Goal: Register for event/course

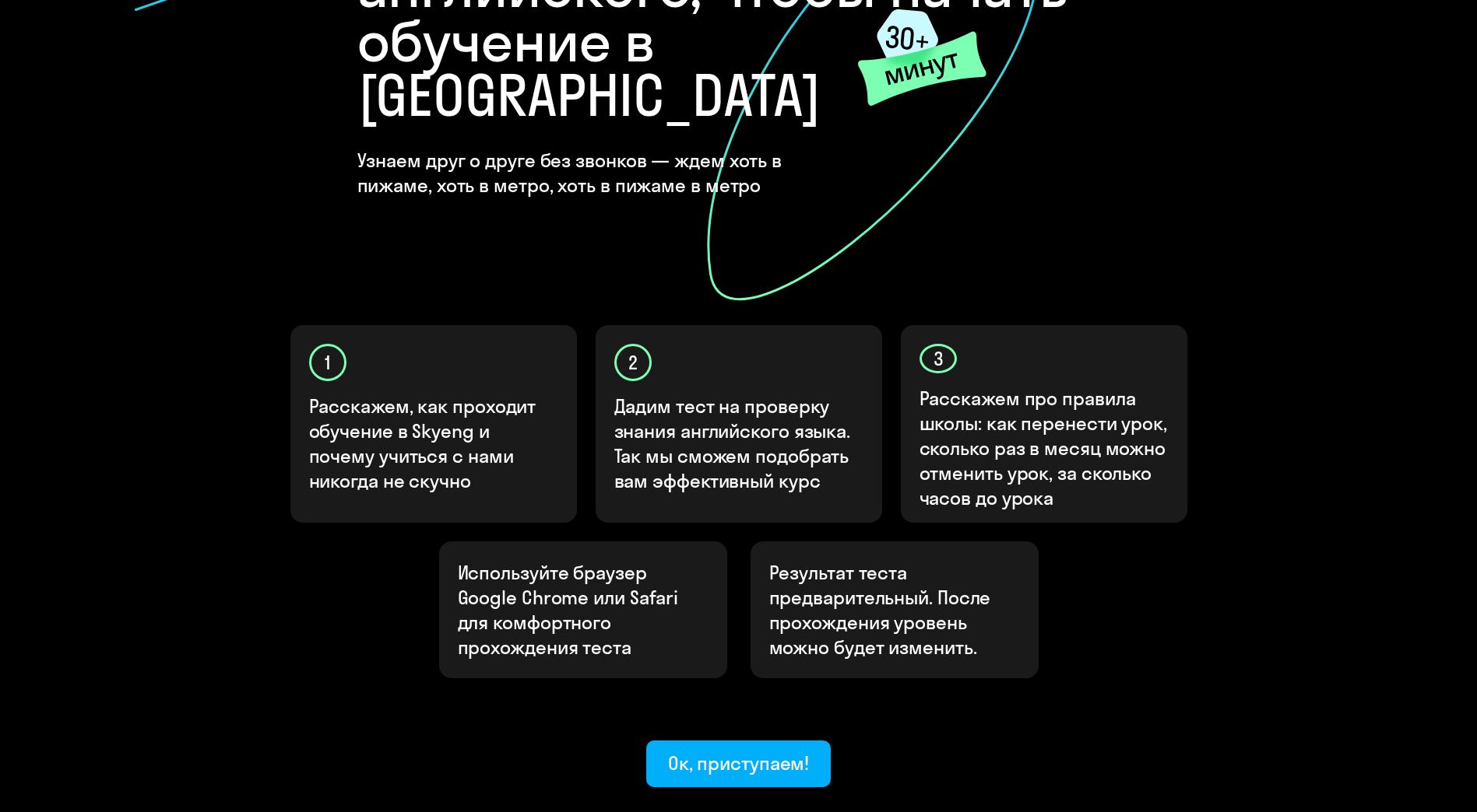
scroll to position [312, 0]
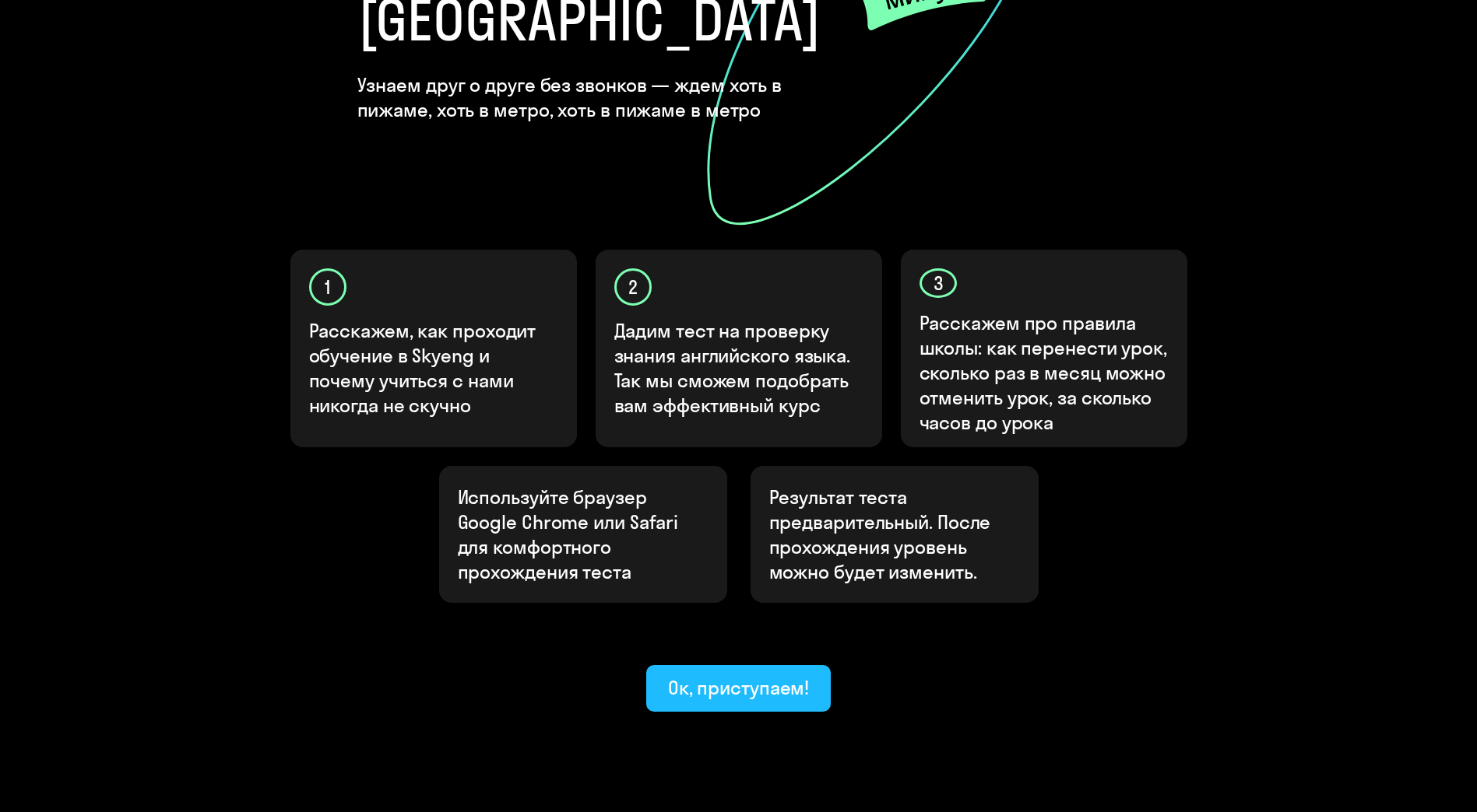
click at [738, 675] on div "Ок, приступаем!" at bounding box center [738, 687] width 142 height 25
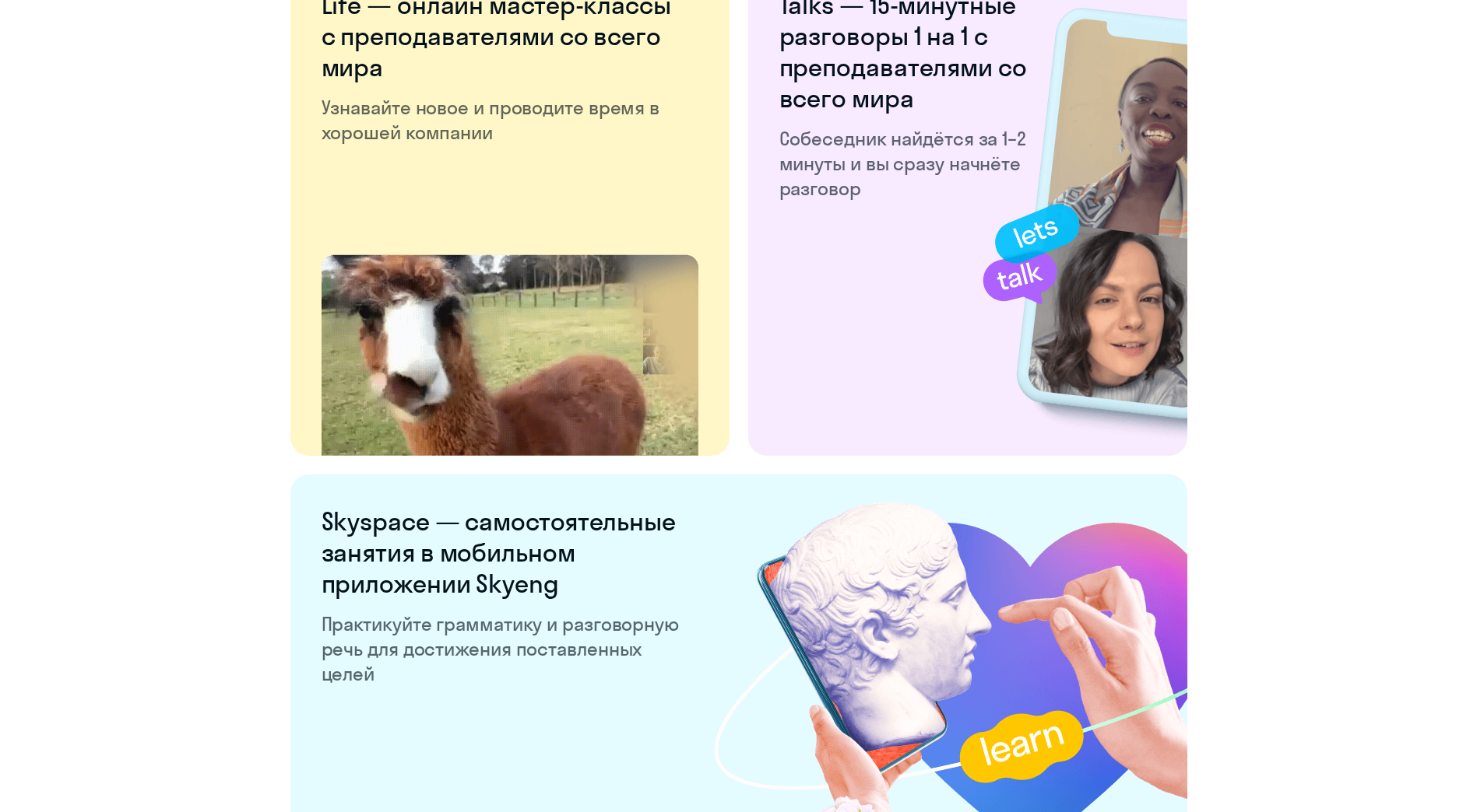
scroll to position [2794, 0]
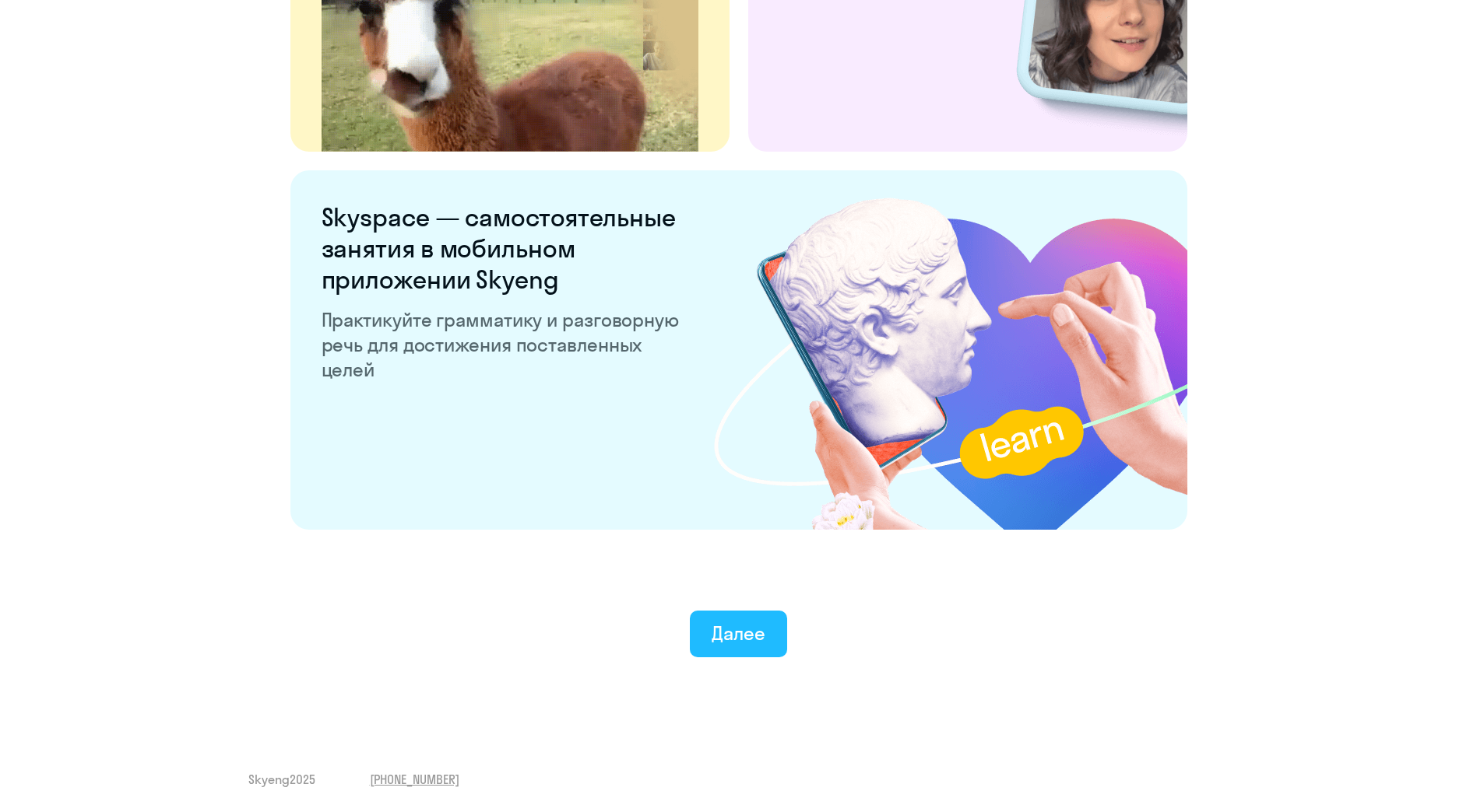
click at [719, 631] on div "Далее" at bounding box center [738, 634] width 54 height 25
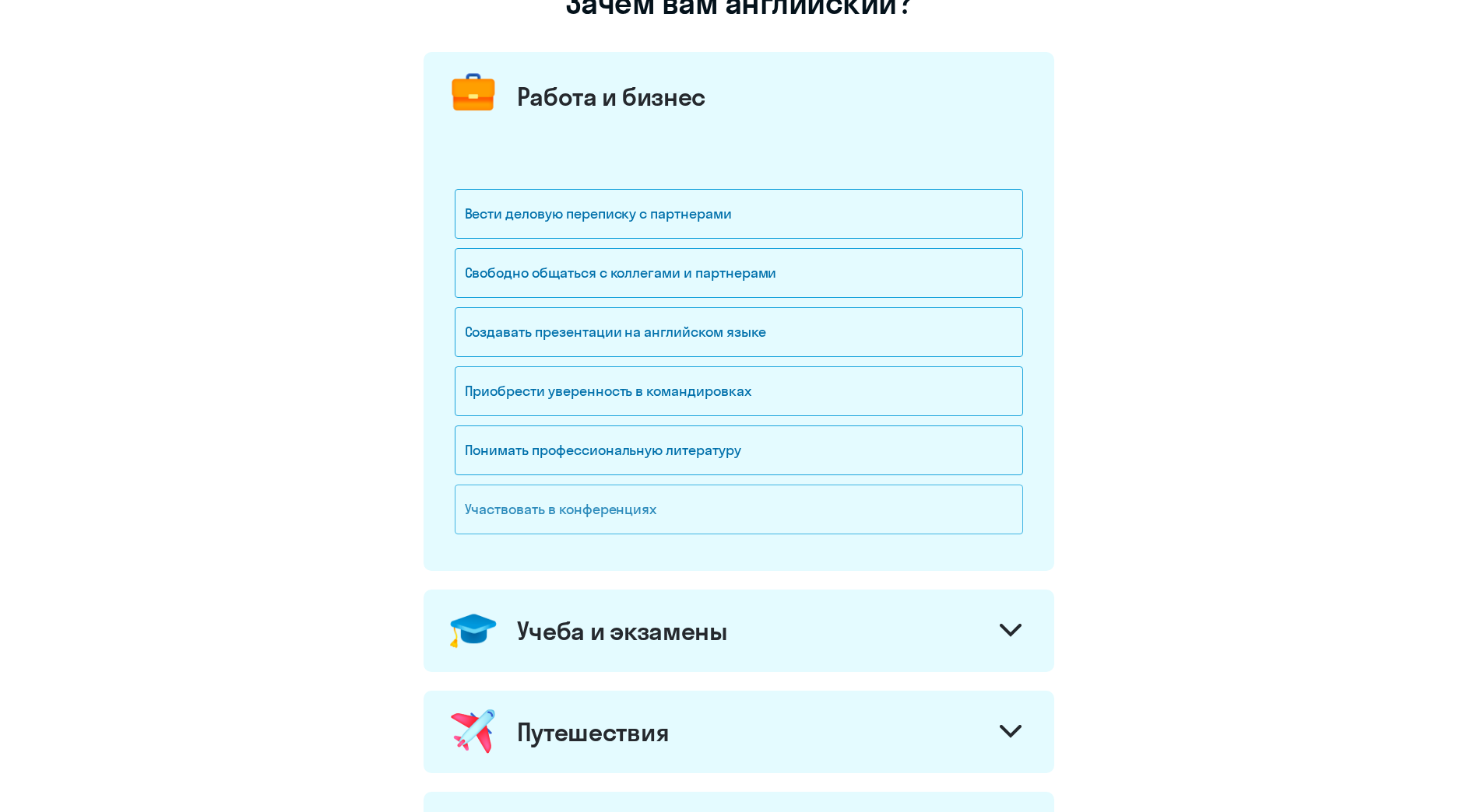
scroll to position [155, 0]
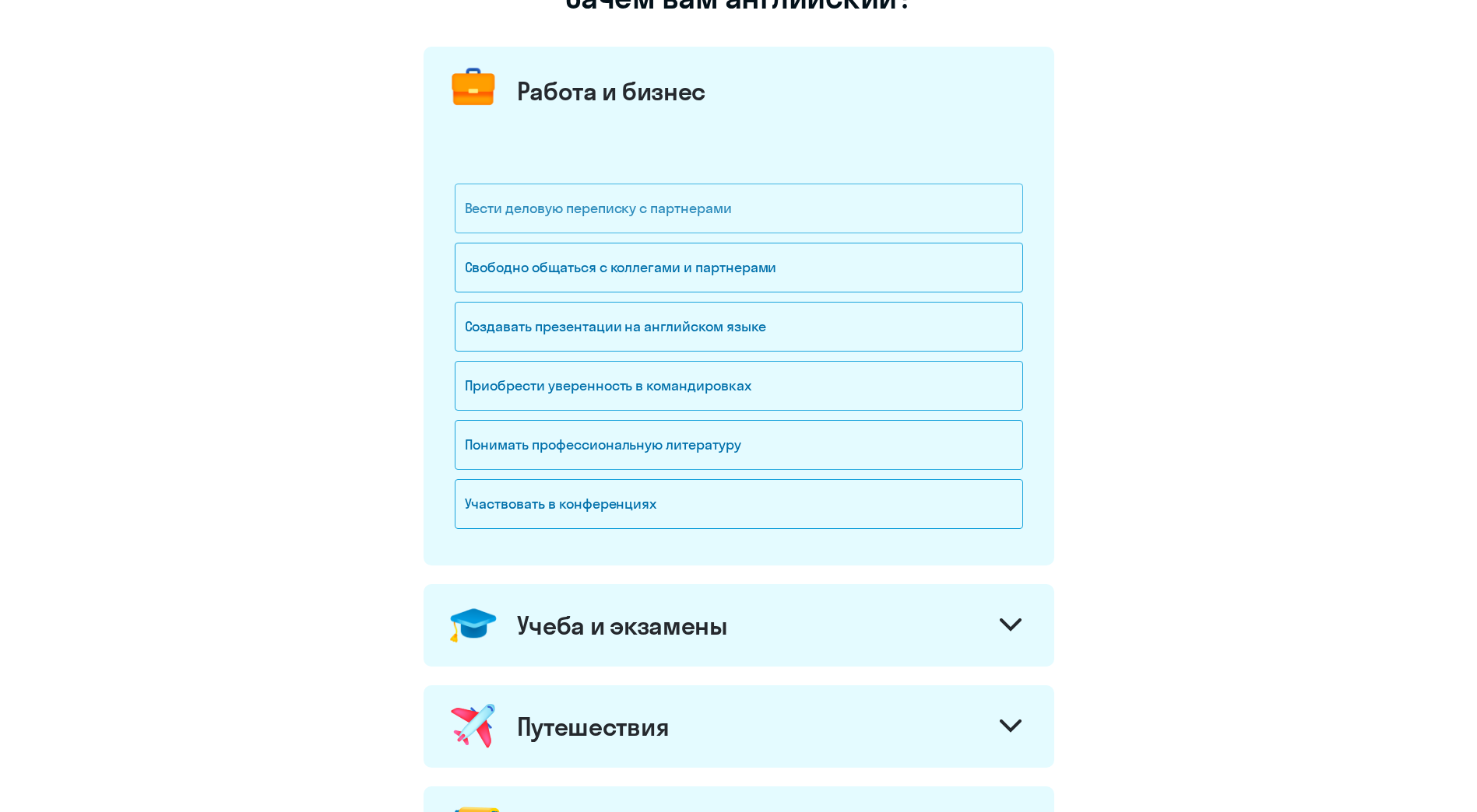
click at [607, 210] on div "Вести деловую переписку с партнерами" at bounding box center [738, 209] width 568 height 50
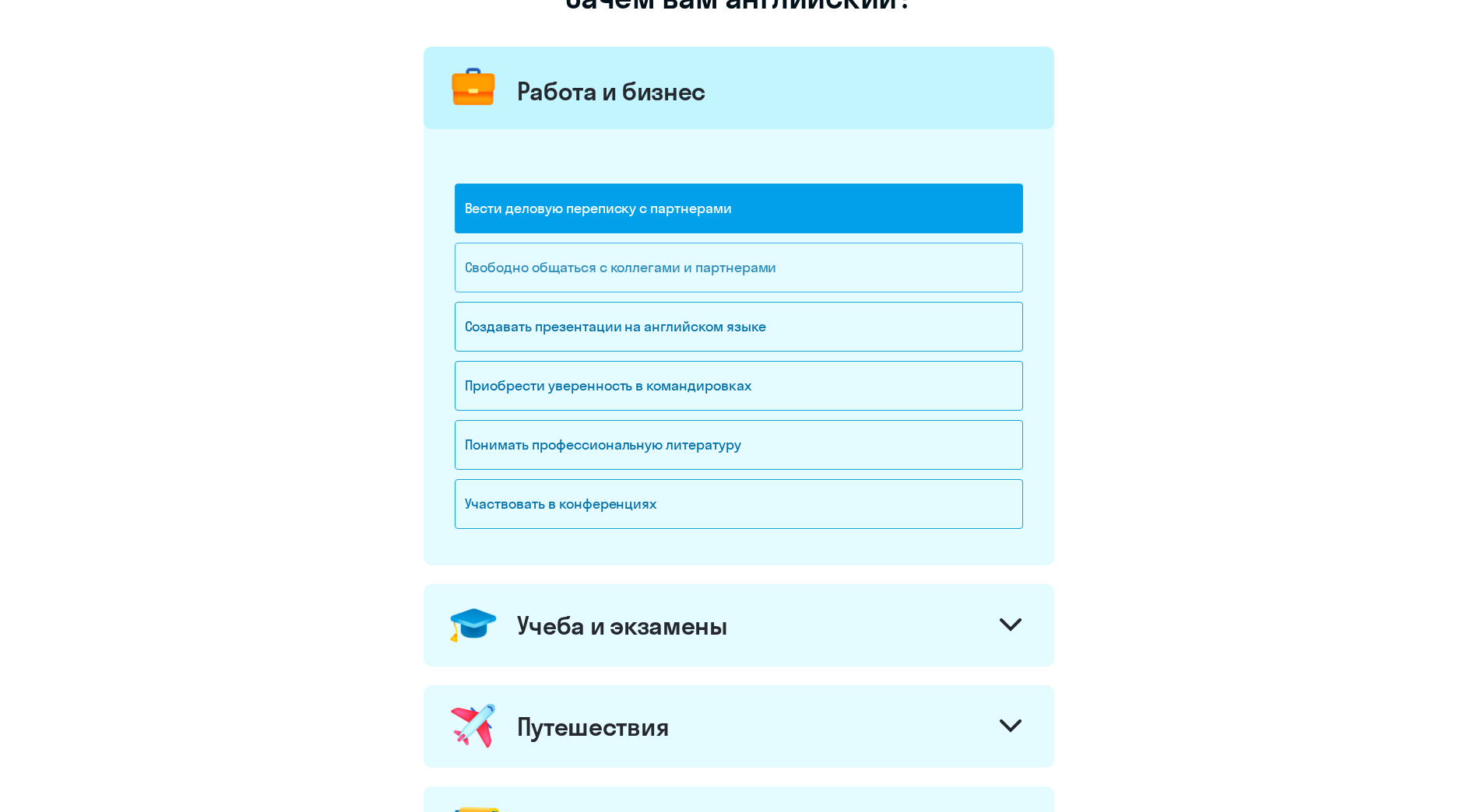
click at [622, 265] on div "Свободно общаться с коллегами и партнерами" at bounding box center [738, 267] width 568 height 50
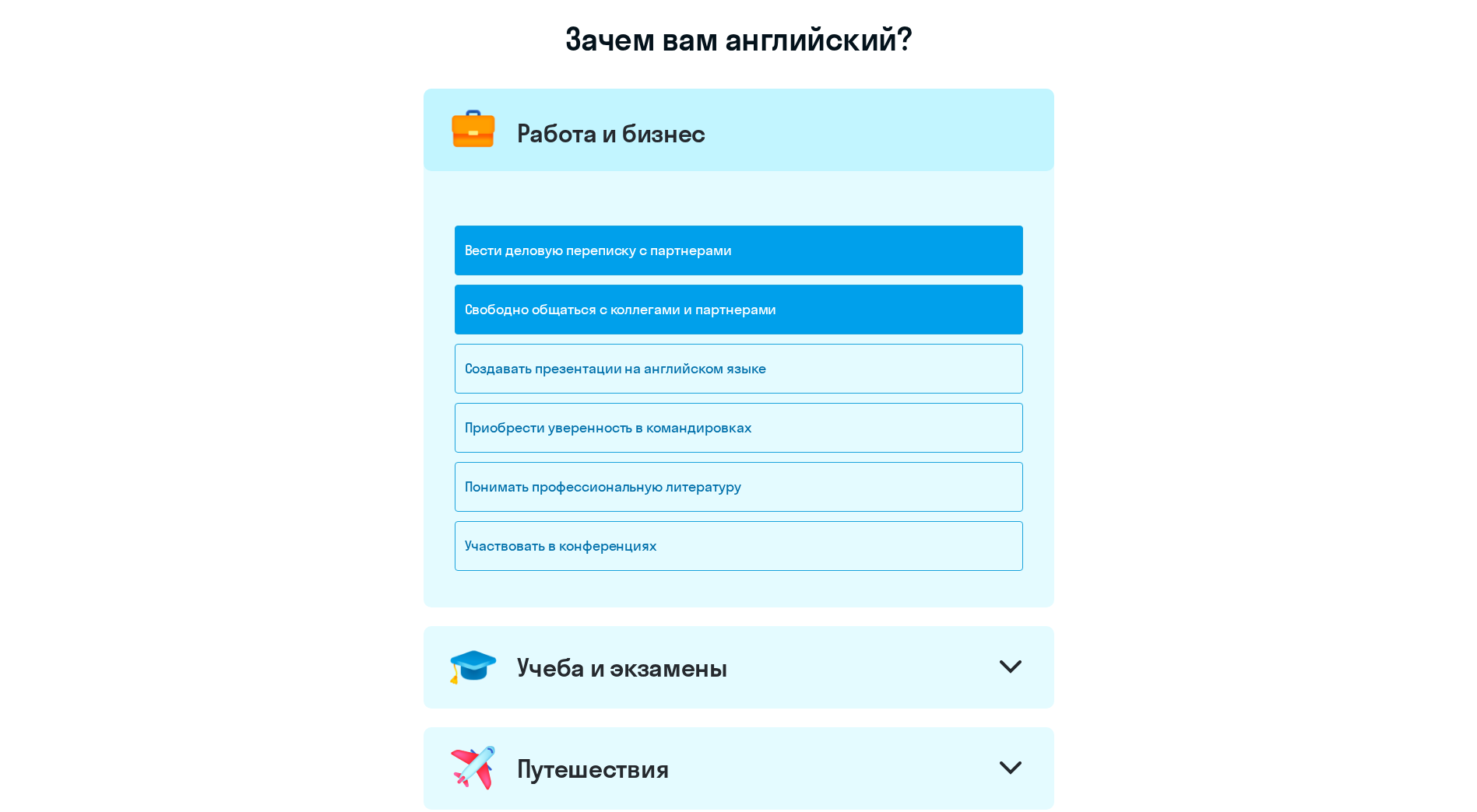
scroll to position [233, 0]
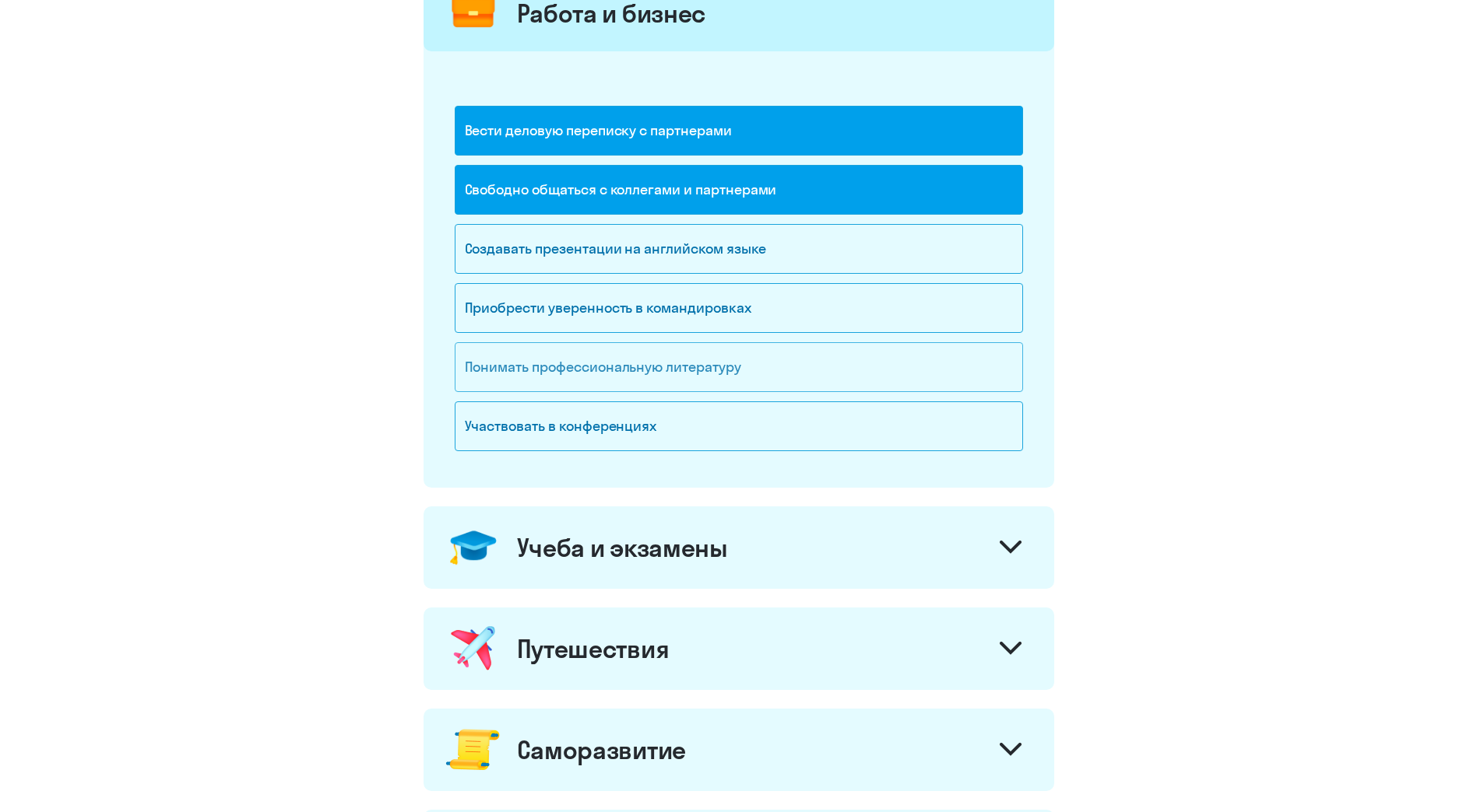
click at [653, 364] on div "Понимать профессиональную литературу" at bounding box center [738, 367] width 568 height 50
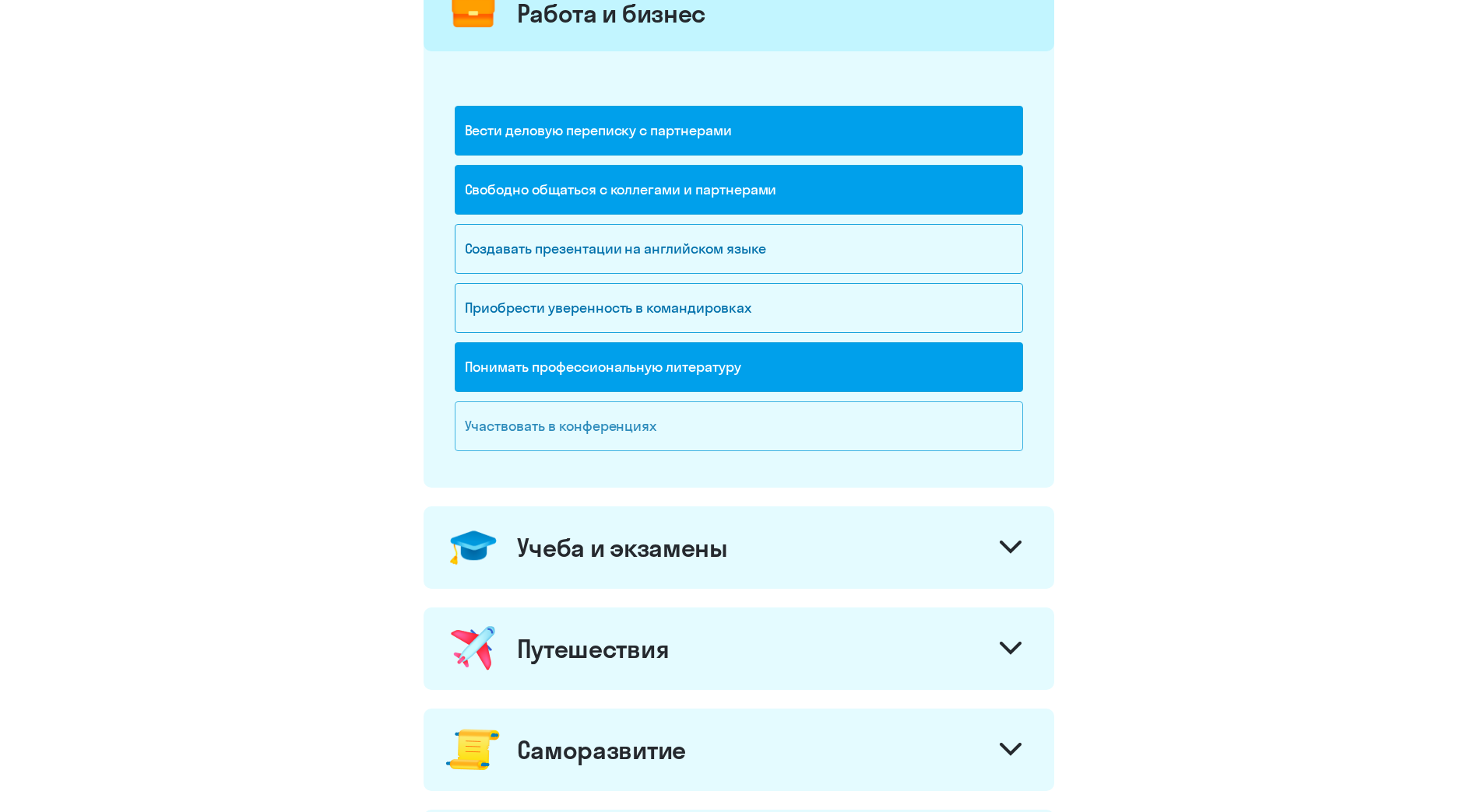
click at [601, 424] on div "Участвовать в конференциях" at bounding box center [738, 427] width 568 height 50
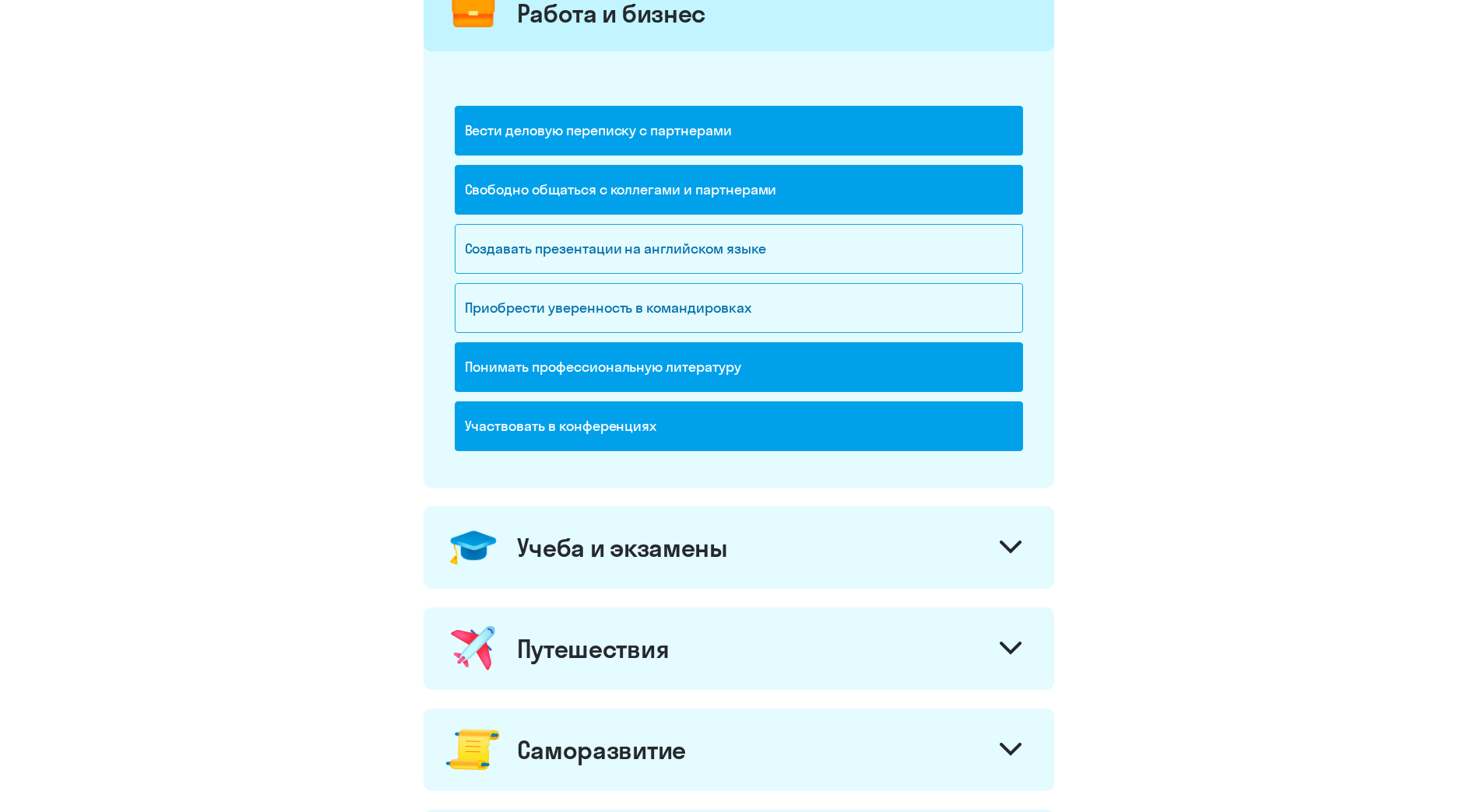
click at [718, 184] on div "Свободно общаться с коллегами и партнерами" at bounding box center [738, 190] width 568 height 50
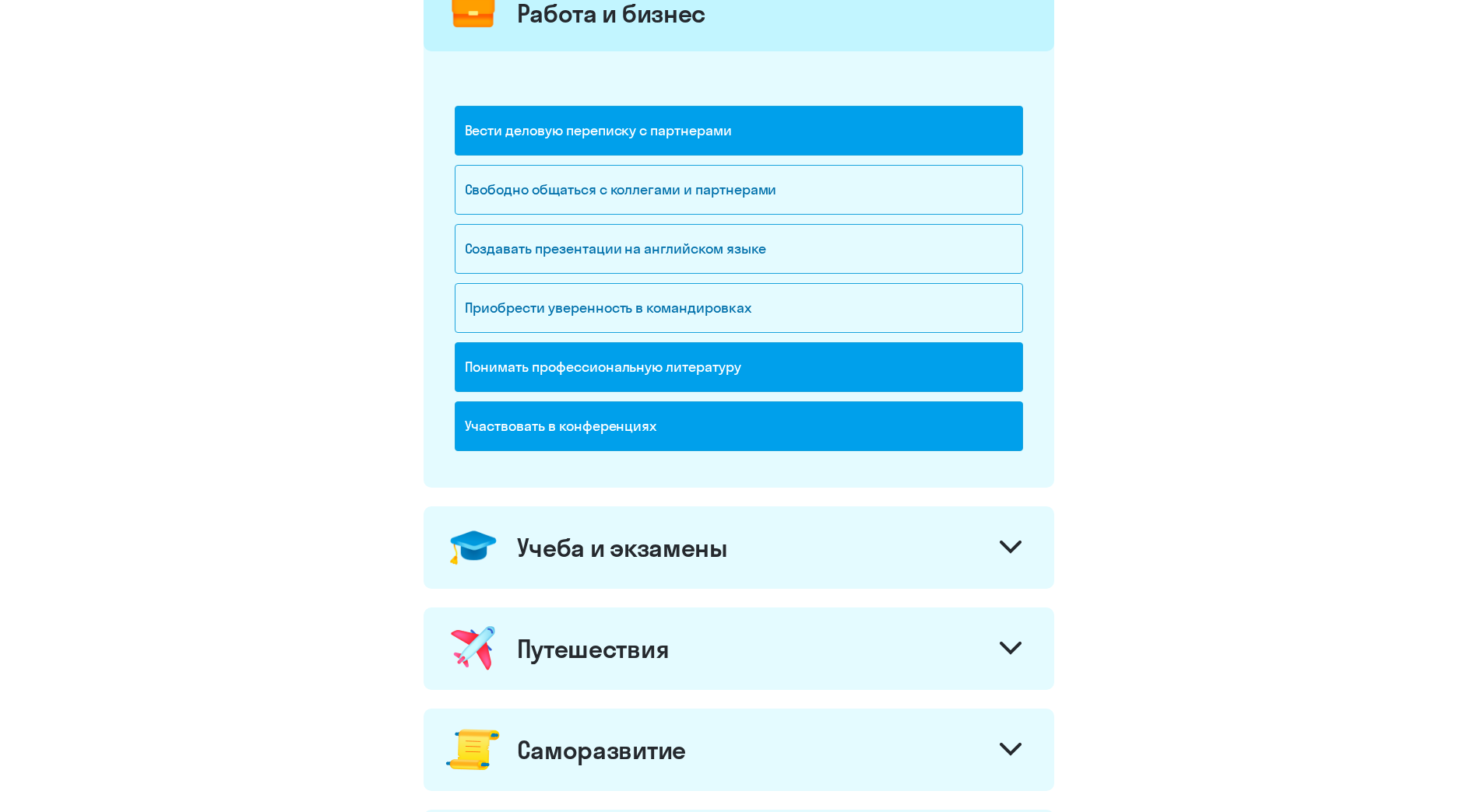
scroll to position [389, 0]
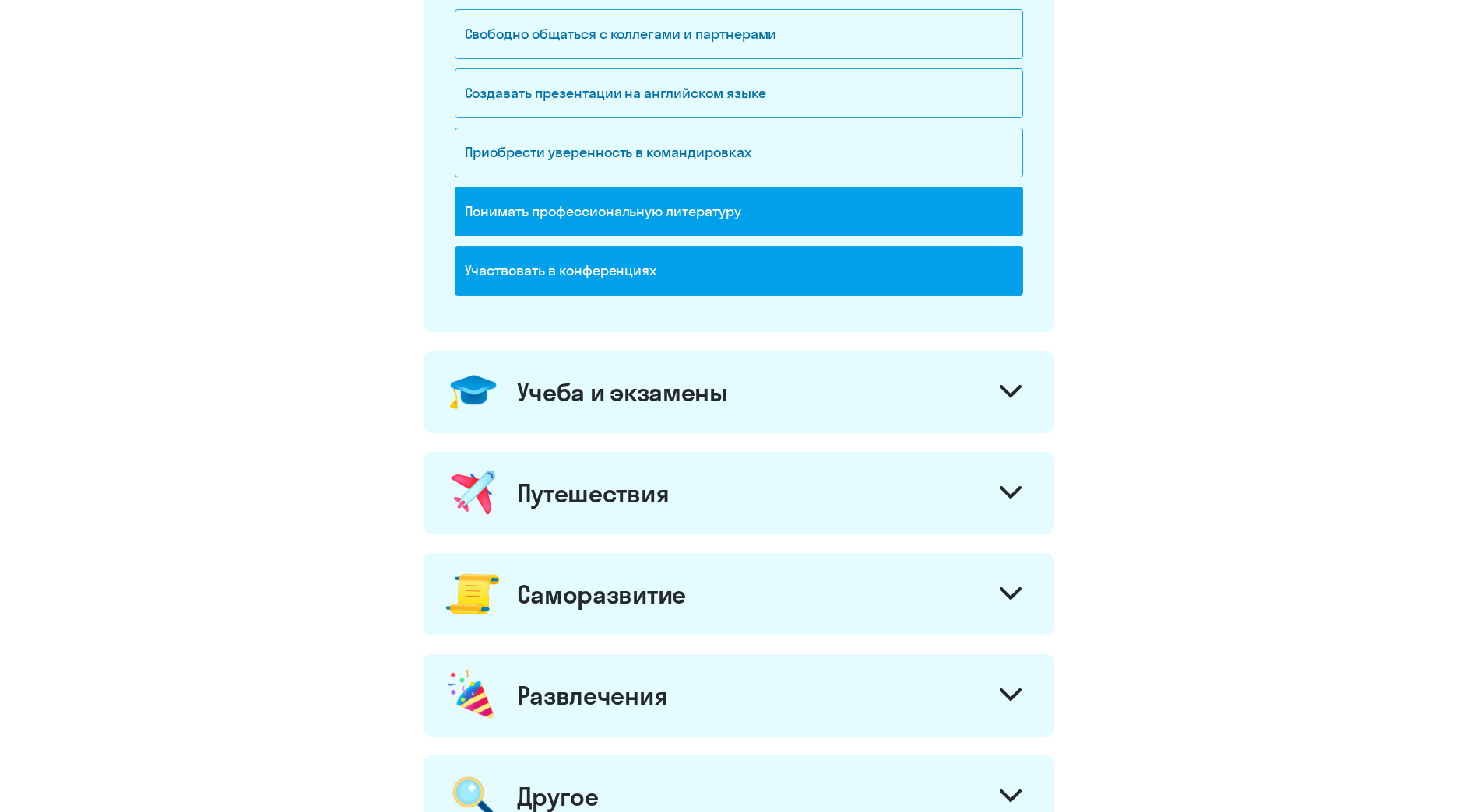
click at [1004, 390] on icon at bounding box center [1010, 391] width 18 height 10
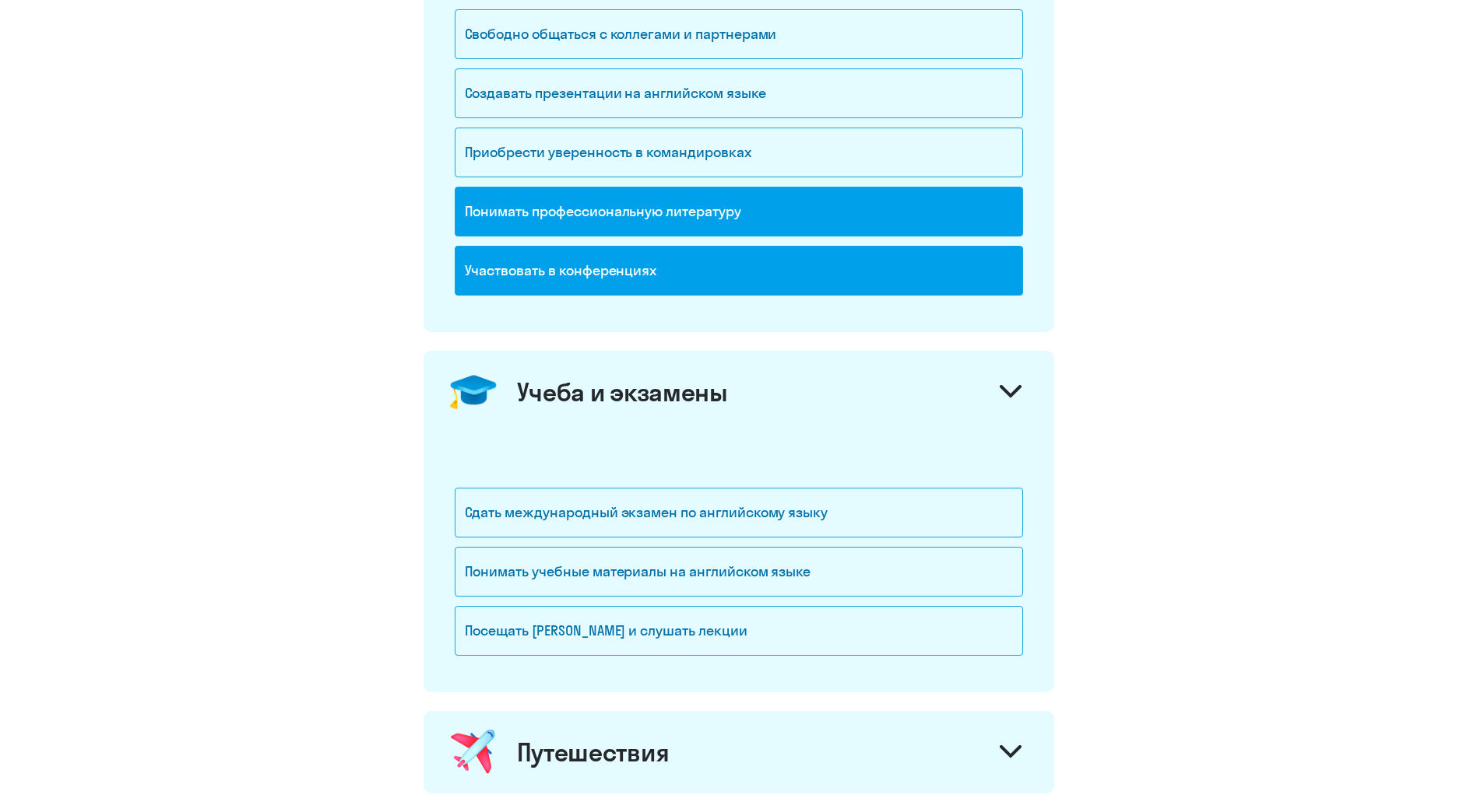
click at [1002, 391] on icon at bounding box center [1010, 392] width 22 height 13
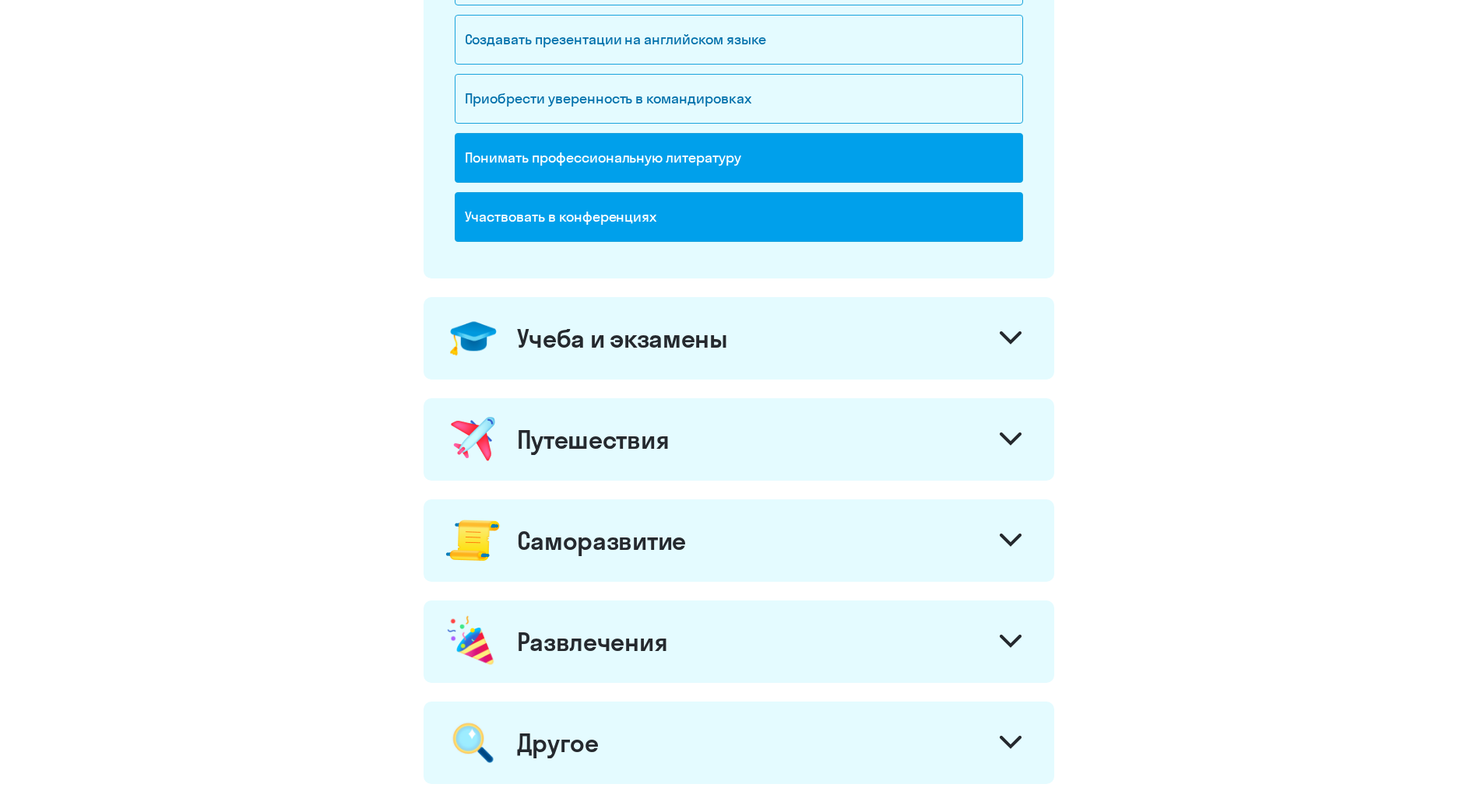
scroll to position [545, 0]
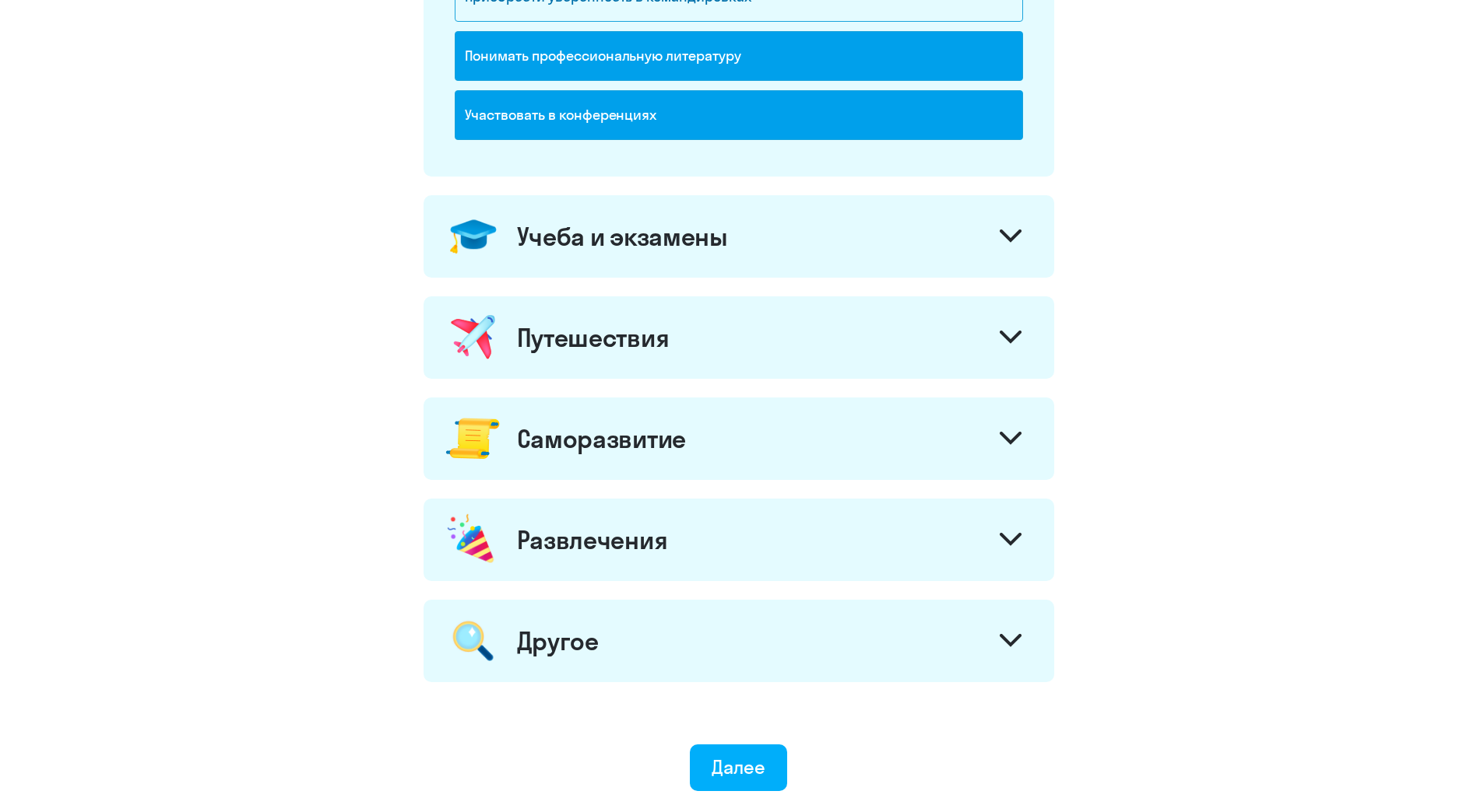
click at [1013, 332] on icon at bounding box center [1010, 337] width 22 height 13
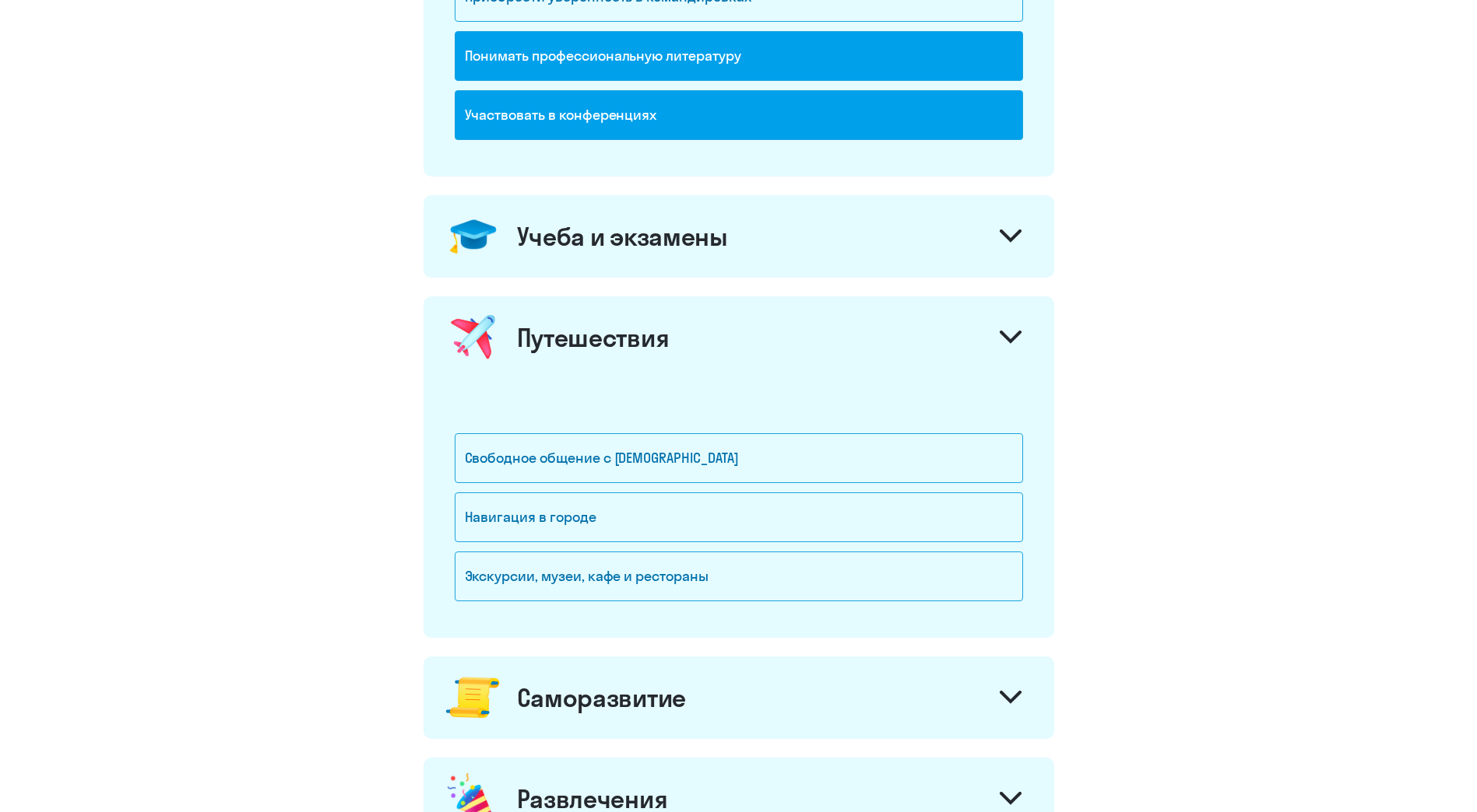
click at [1013, 332] on icon at bounding box center [1010, 337] width 22 height 13
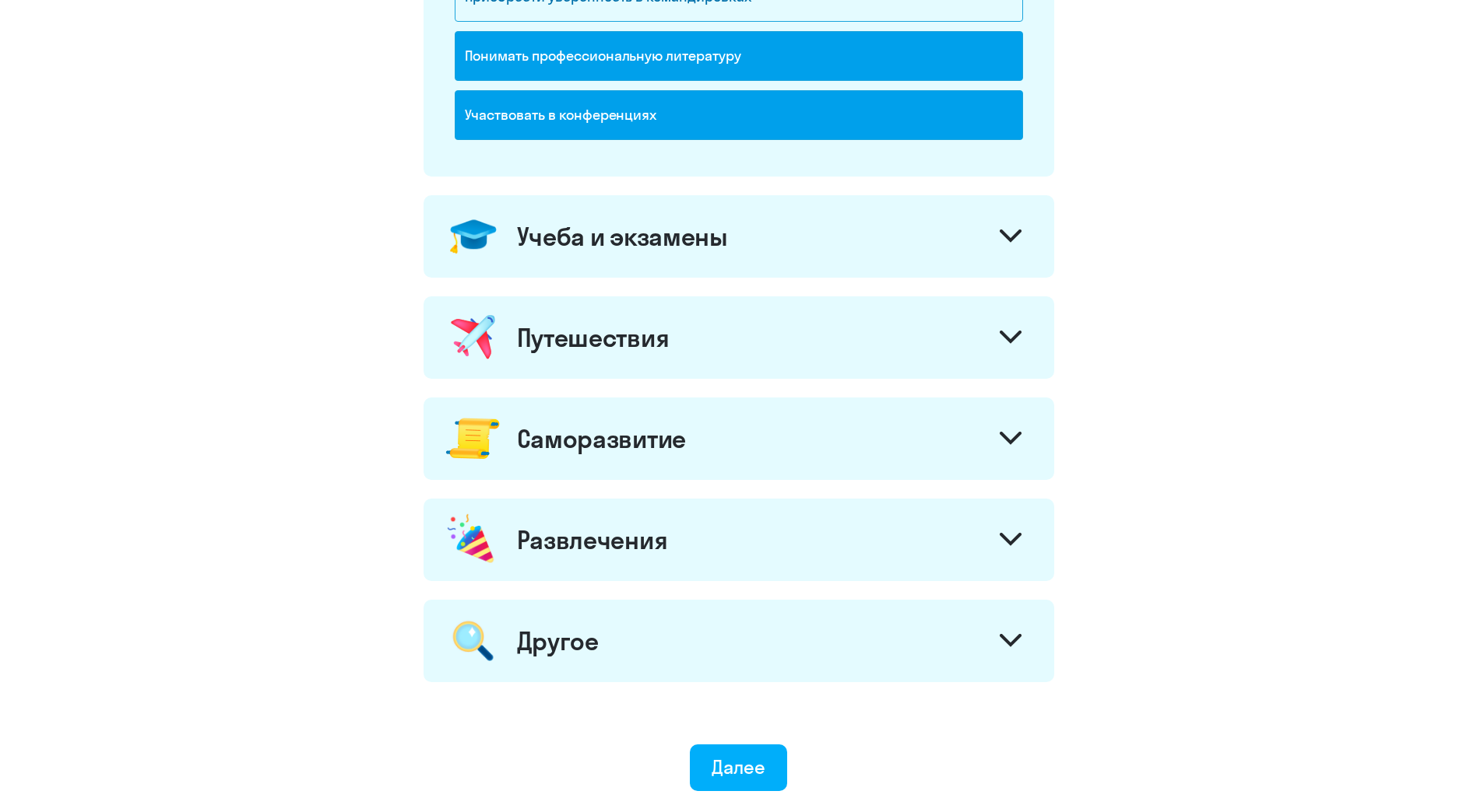
click at [1009, 444] on icon at bounding box center [1010, 438] width 22 height 13
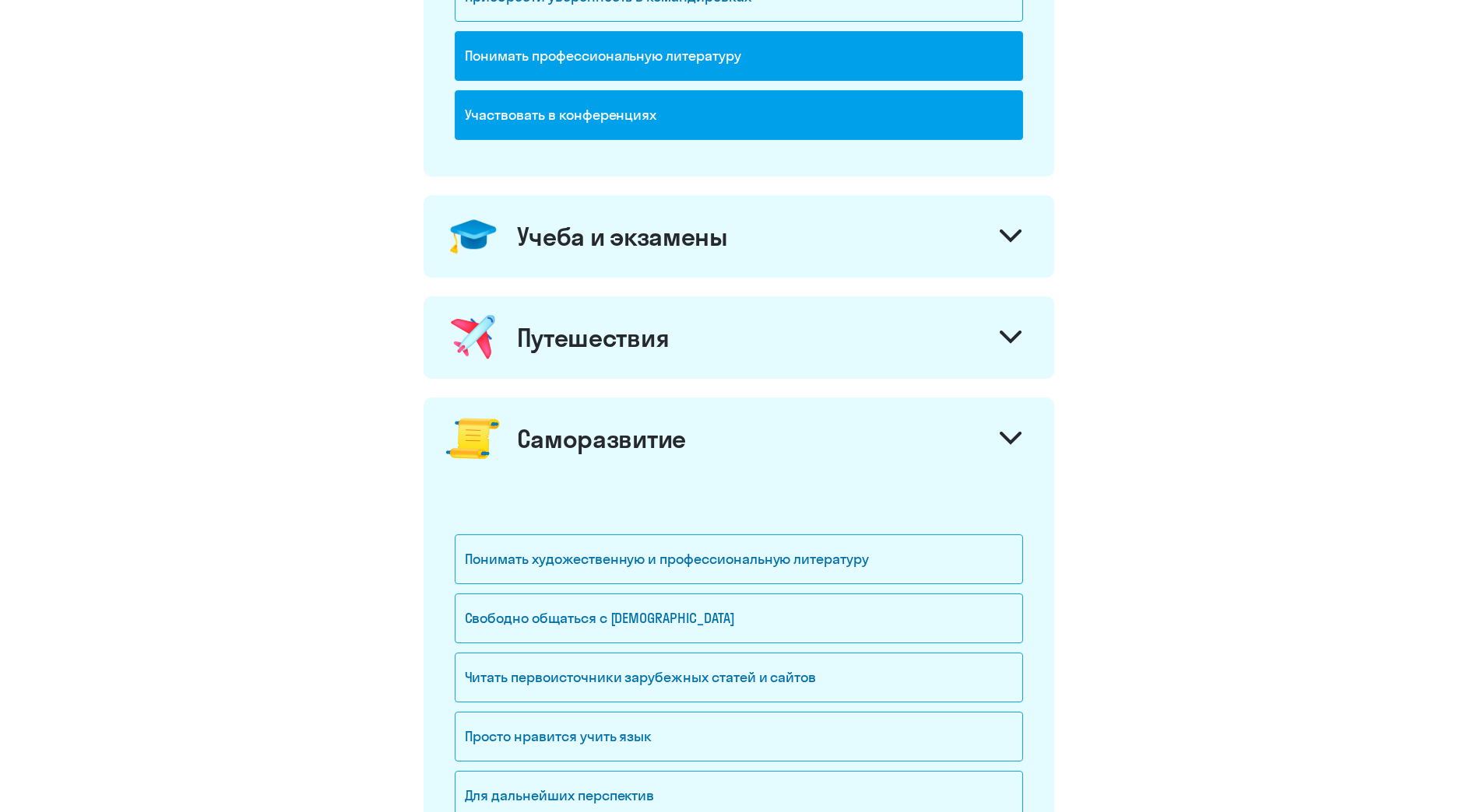
click at [1009, 444] on icon at bounding box center [1010, 438] width 22 height 13
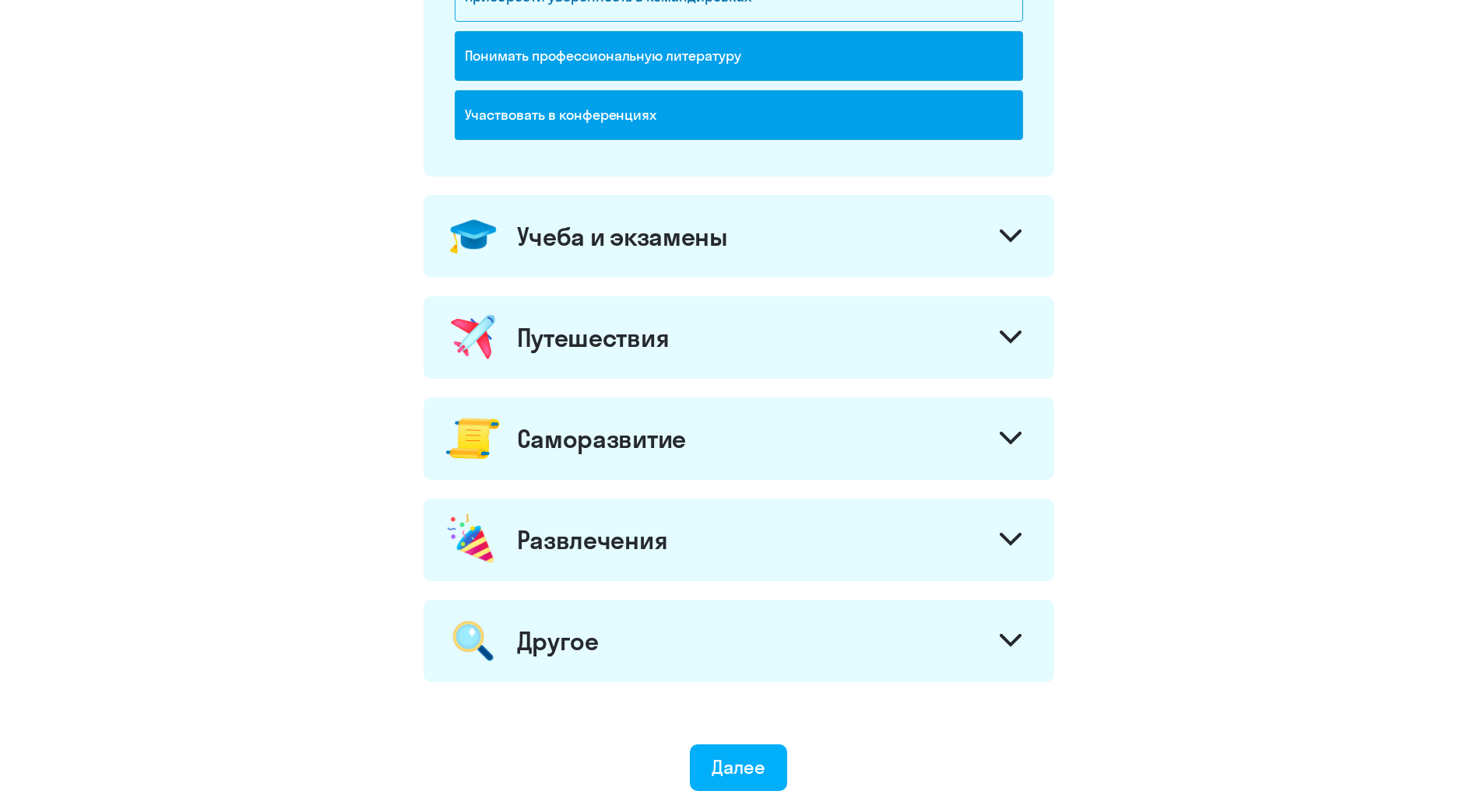
click at [1008, 623] on div "Другое" at bounding box center [738, 641] width 630 height 82
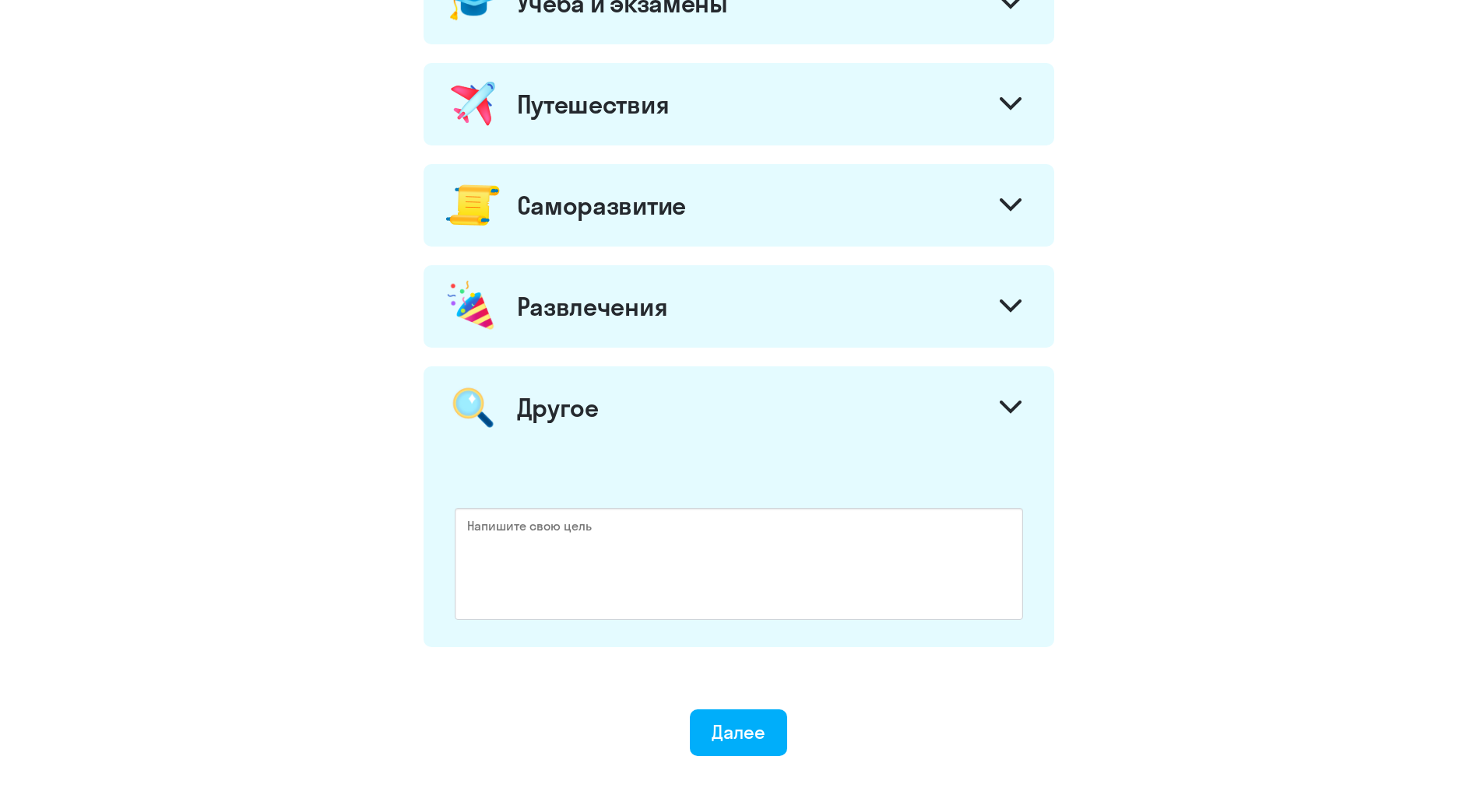
click at [1010, 414] on icon at bounding box center [1010, 407] width 22 height 13
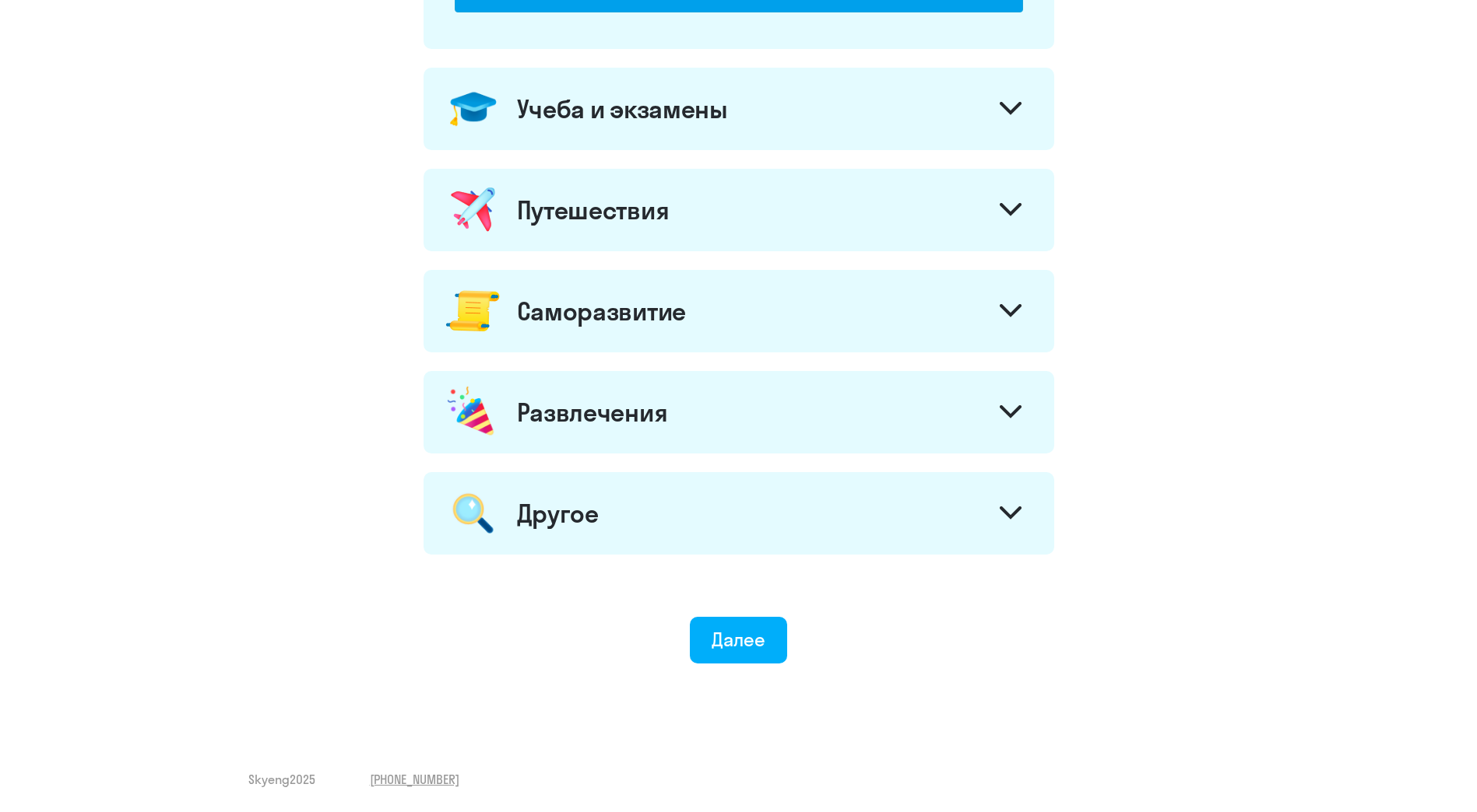
scroll to position [672, 0]
click at [1011, 404] on div at bounding box center [1010, 413] width 37 height 37
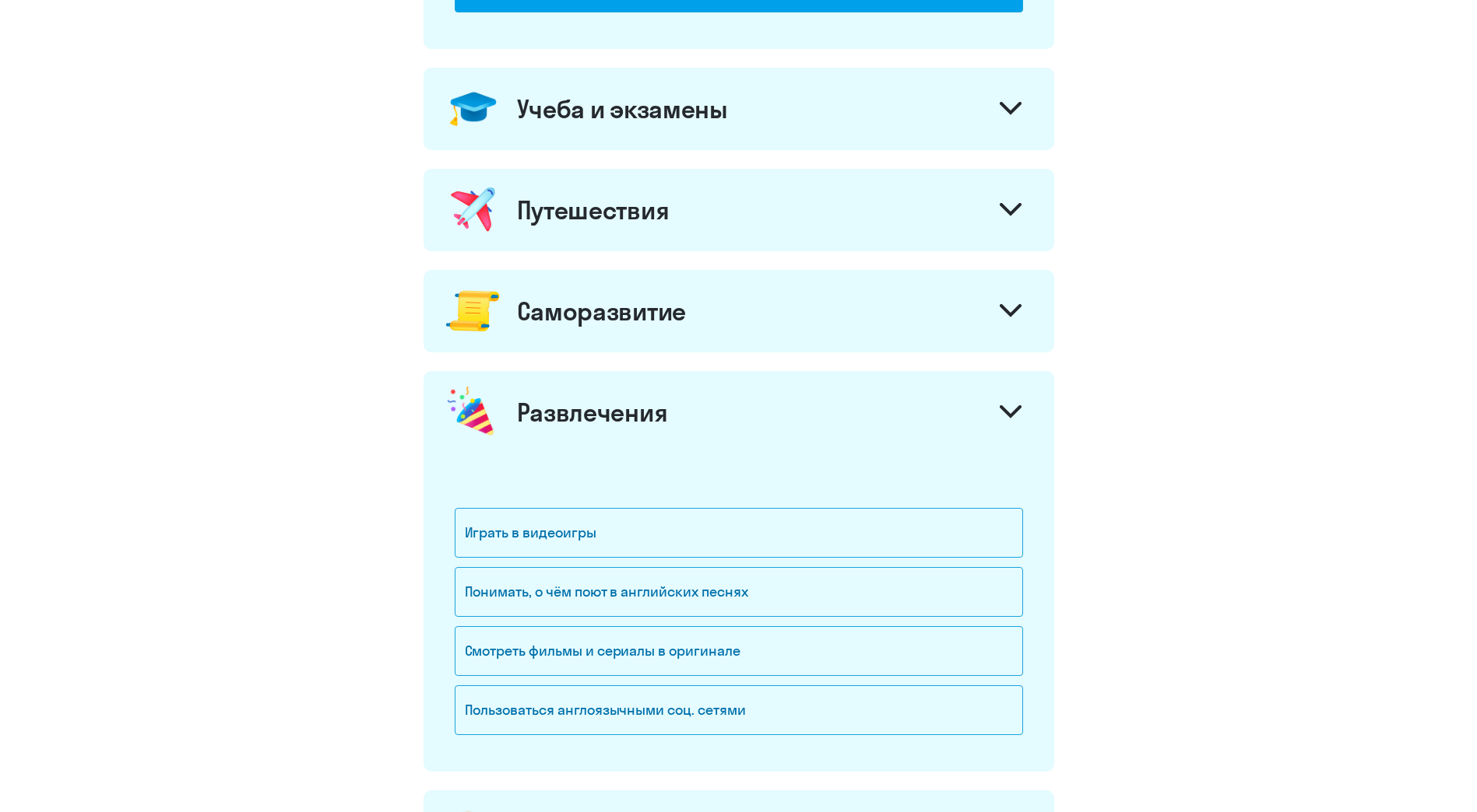
scroll to position [778, 0]
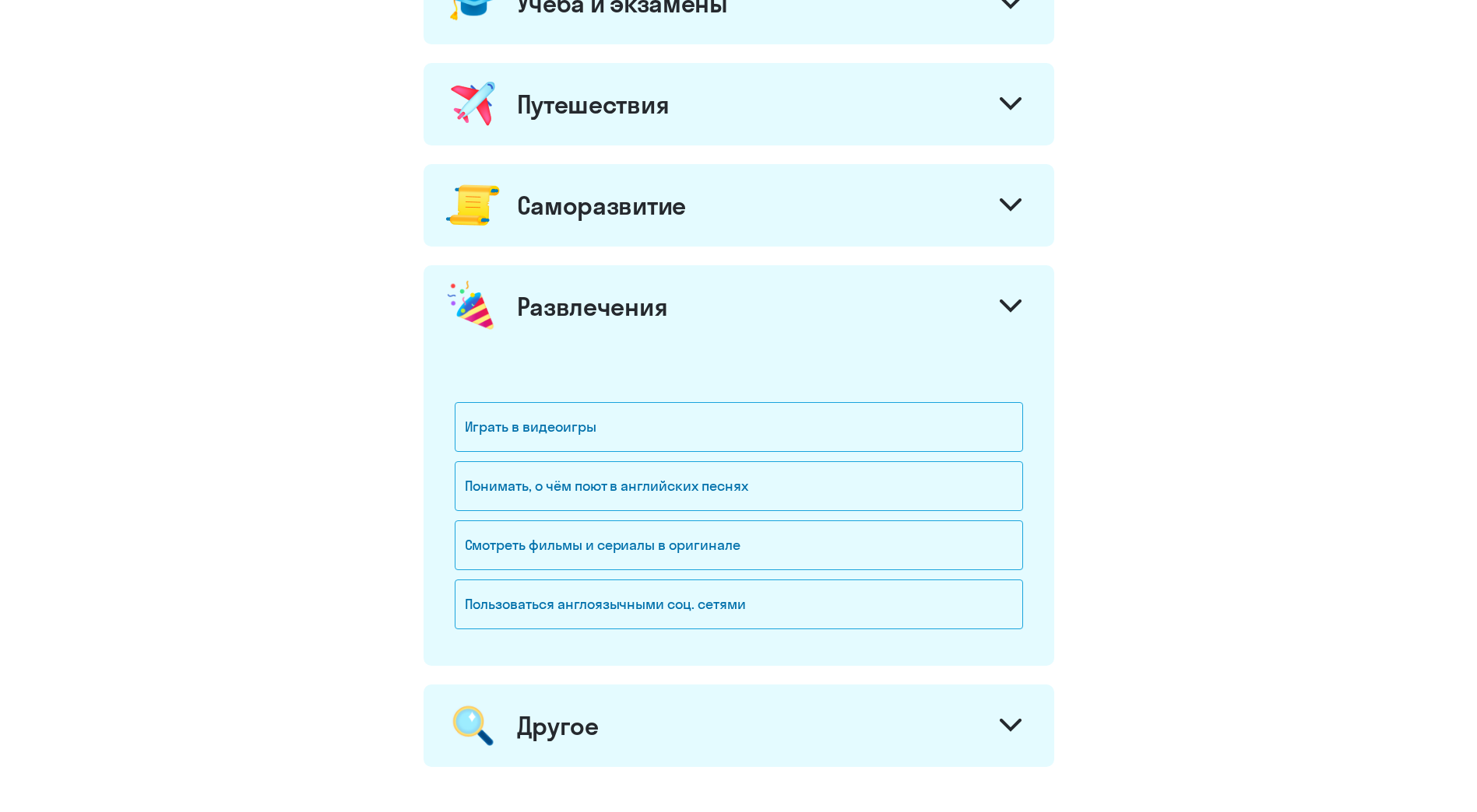
click at [1010, 300] on icon at bounding box center [1010, 306] width 22 height 13
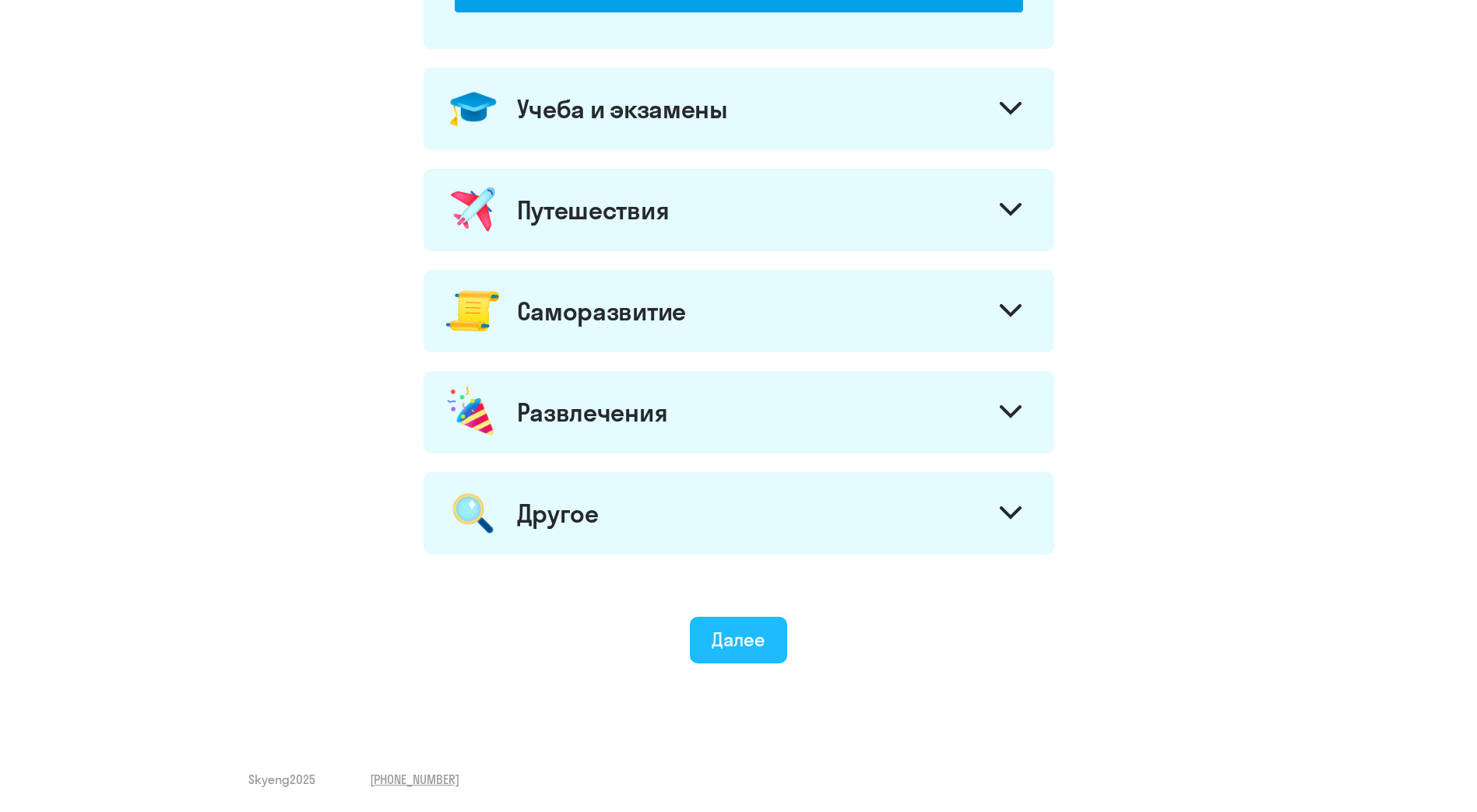
click at [742, 636] on div "Далее" at bounding box center [738, 639] width 54 height 25
